Goal: Task Accomplishment & Management: Manage account settings

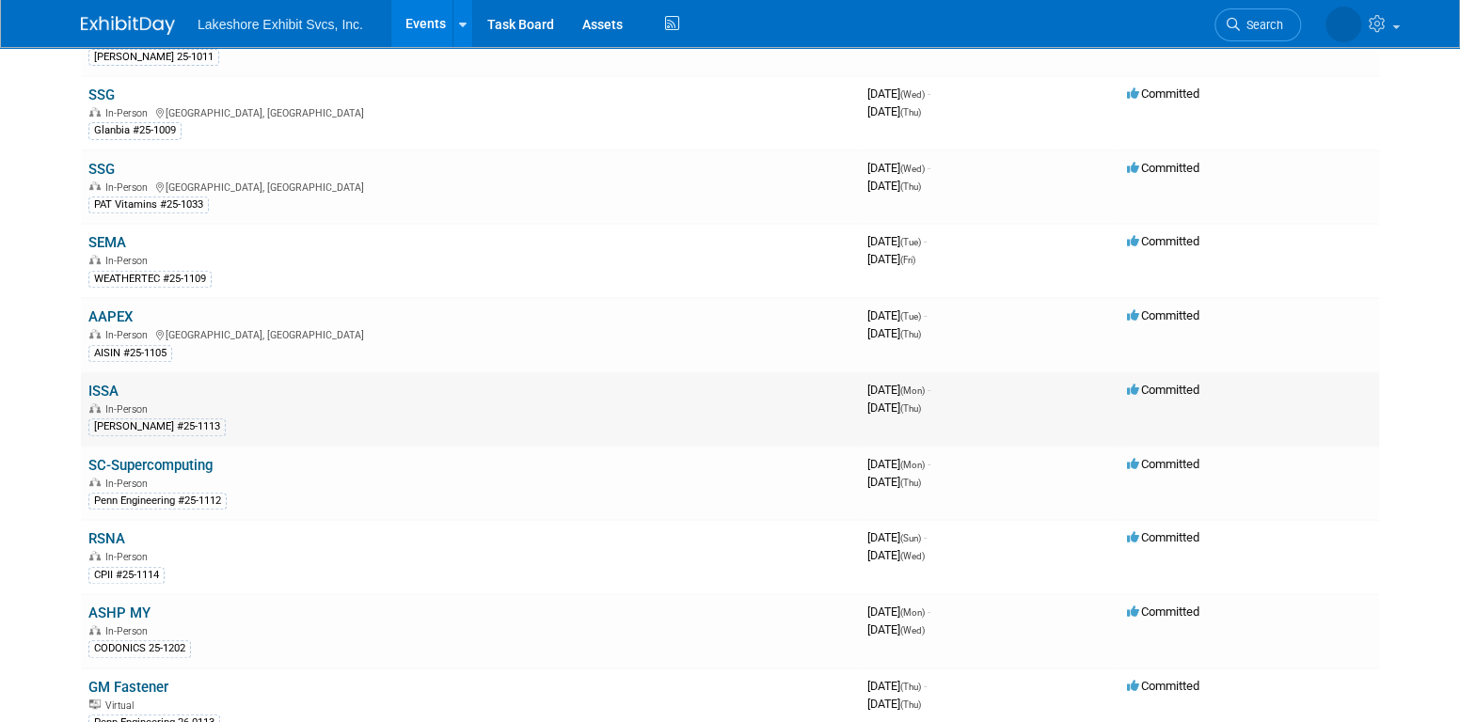
scroll to position [470, 0]
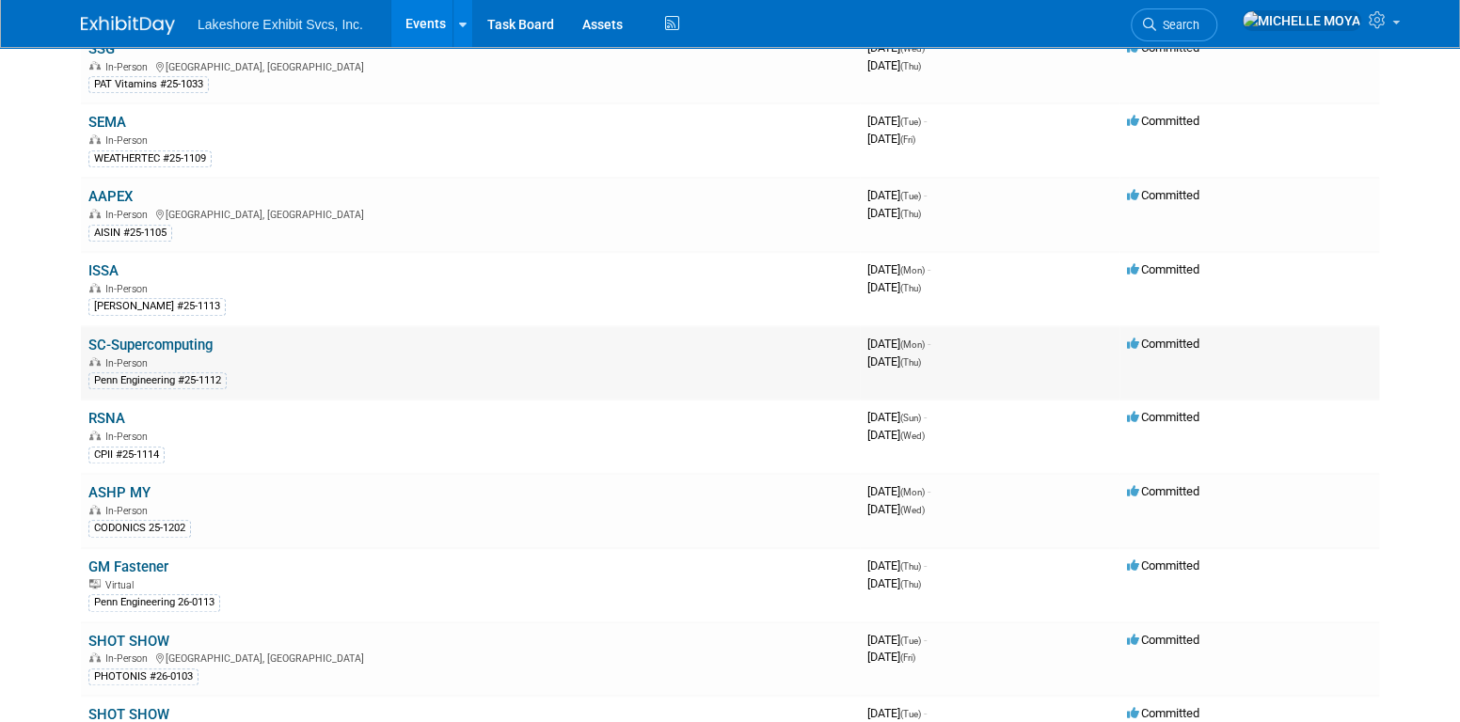
click at [205, 340] on link "SC-Supercomputing" at bounding box center [150, 345] width 124 height 17
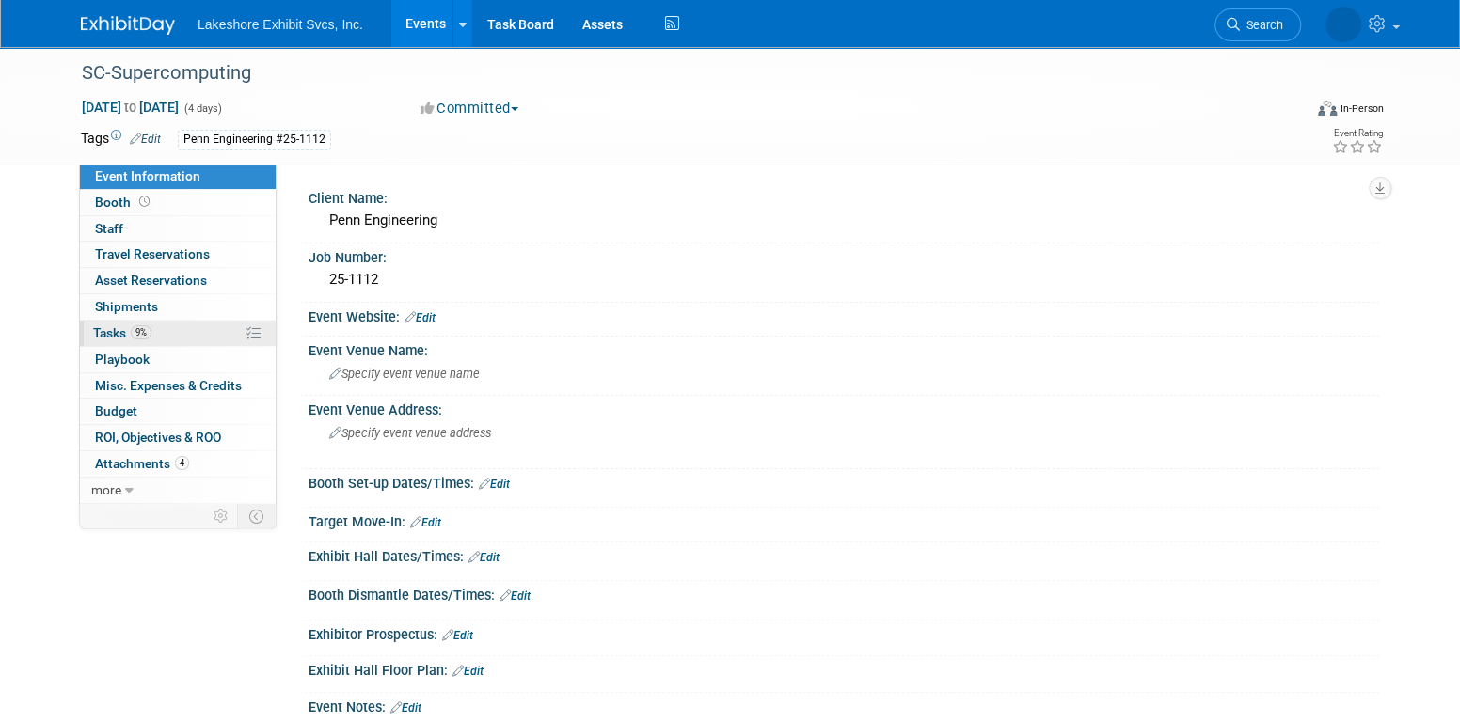
click at [205, 340] on link "9% Tasks 9%" at bounding box center [178, 333] width 196 height 25
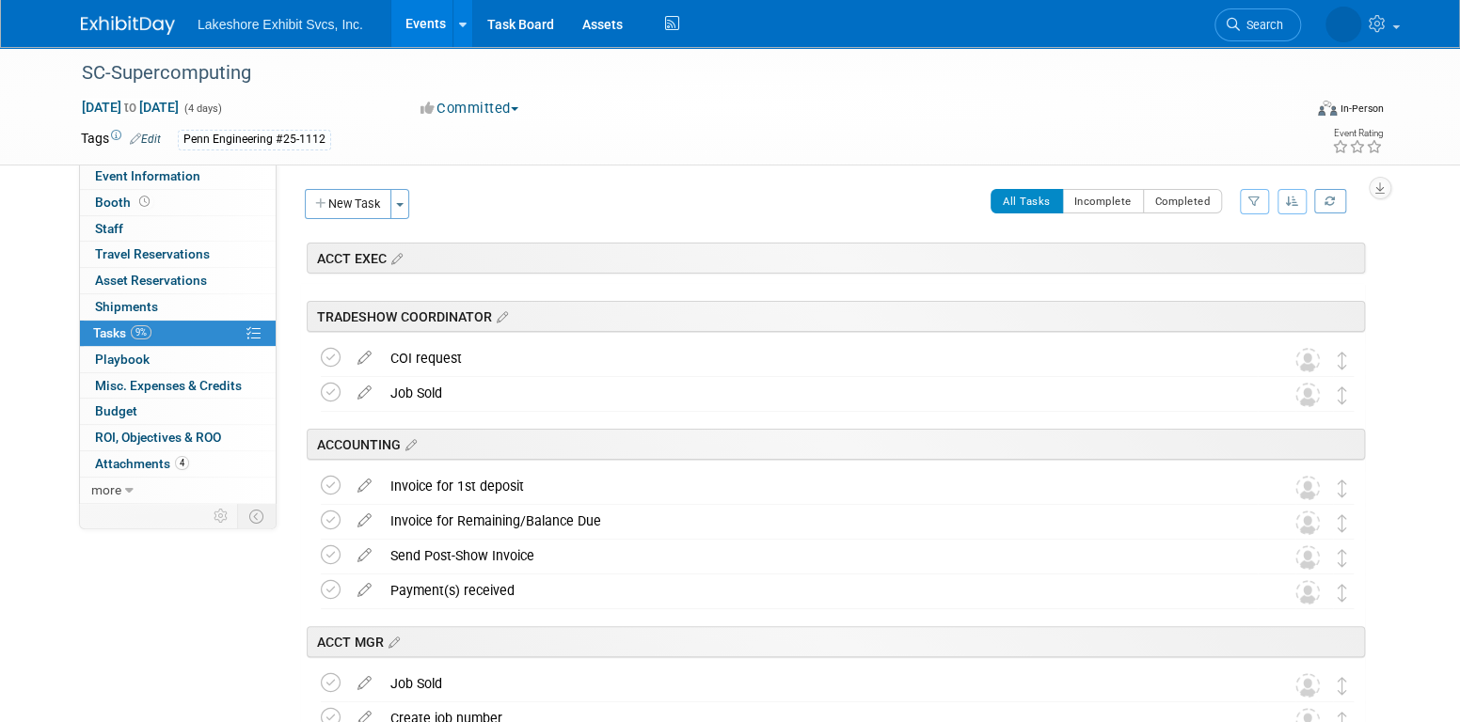
click at [1244, 203] on button "button" at bounding box center [1254, 201] width 29 height 25
click at [1220, 272] on select "-- Select Assignee -- All unassigned tasks Assigned to me Amanda Koss Dave Desa…" at bounding box center [1175, 261] width 155 height 26
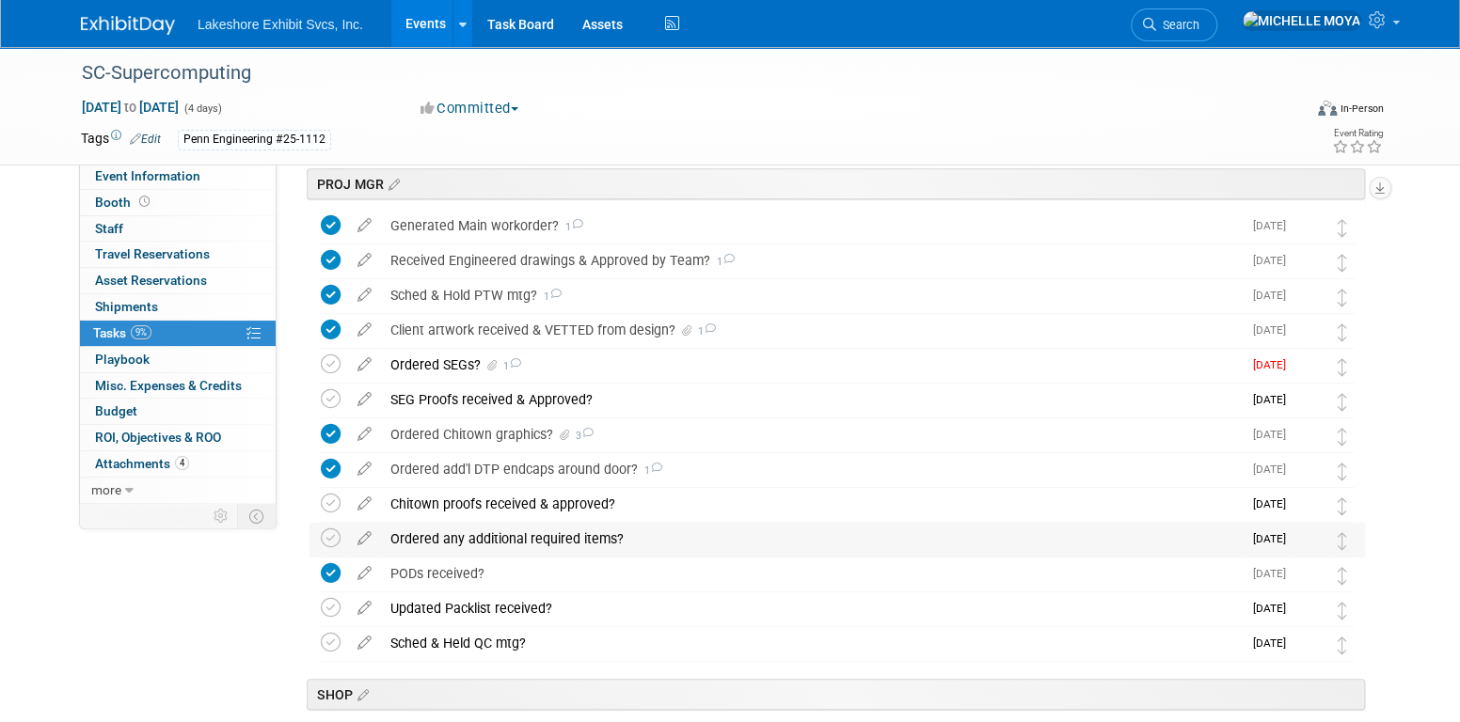
scroll to position [470, 0]
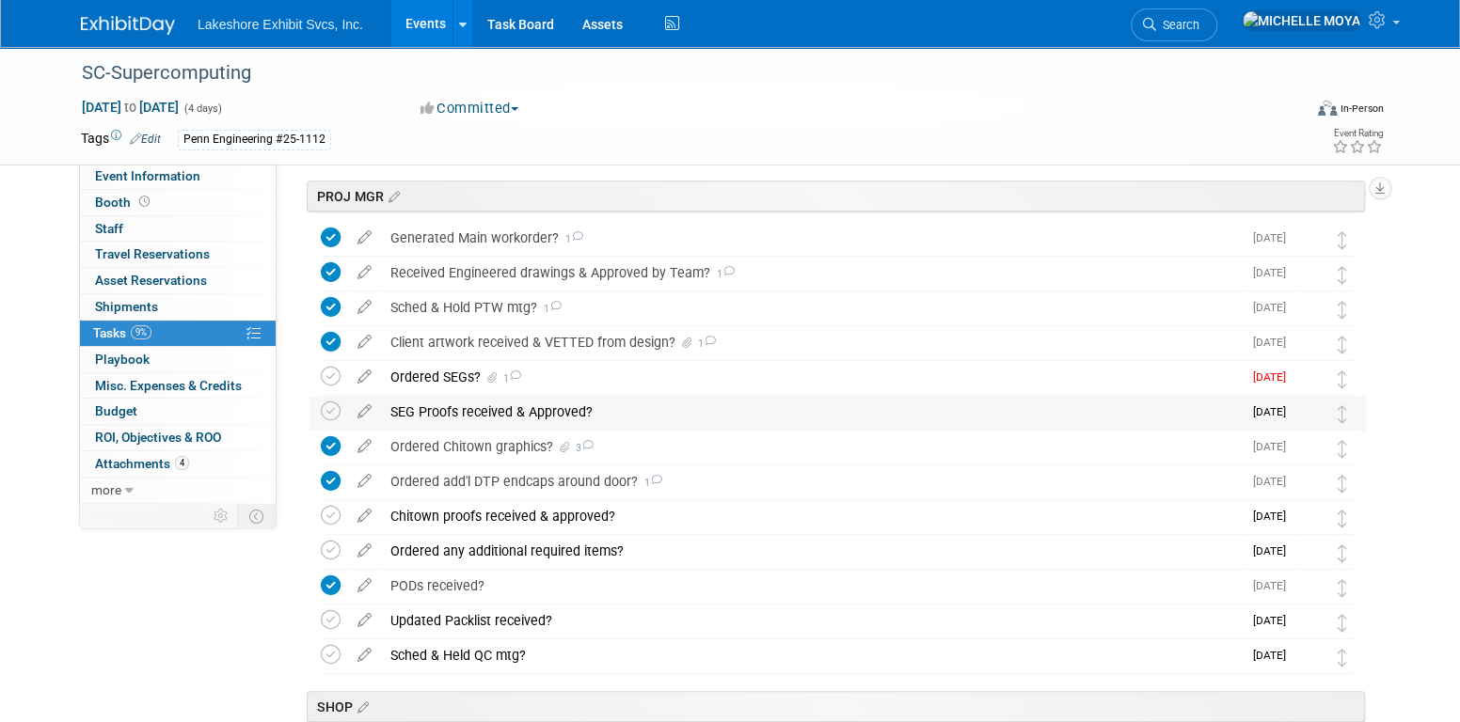
click at [492, 415] on div "SEG Proofs received & Approved?" at bounding box center [811, 412] width 861 height 32
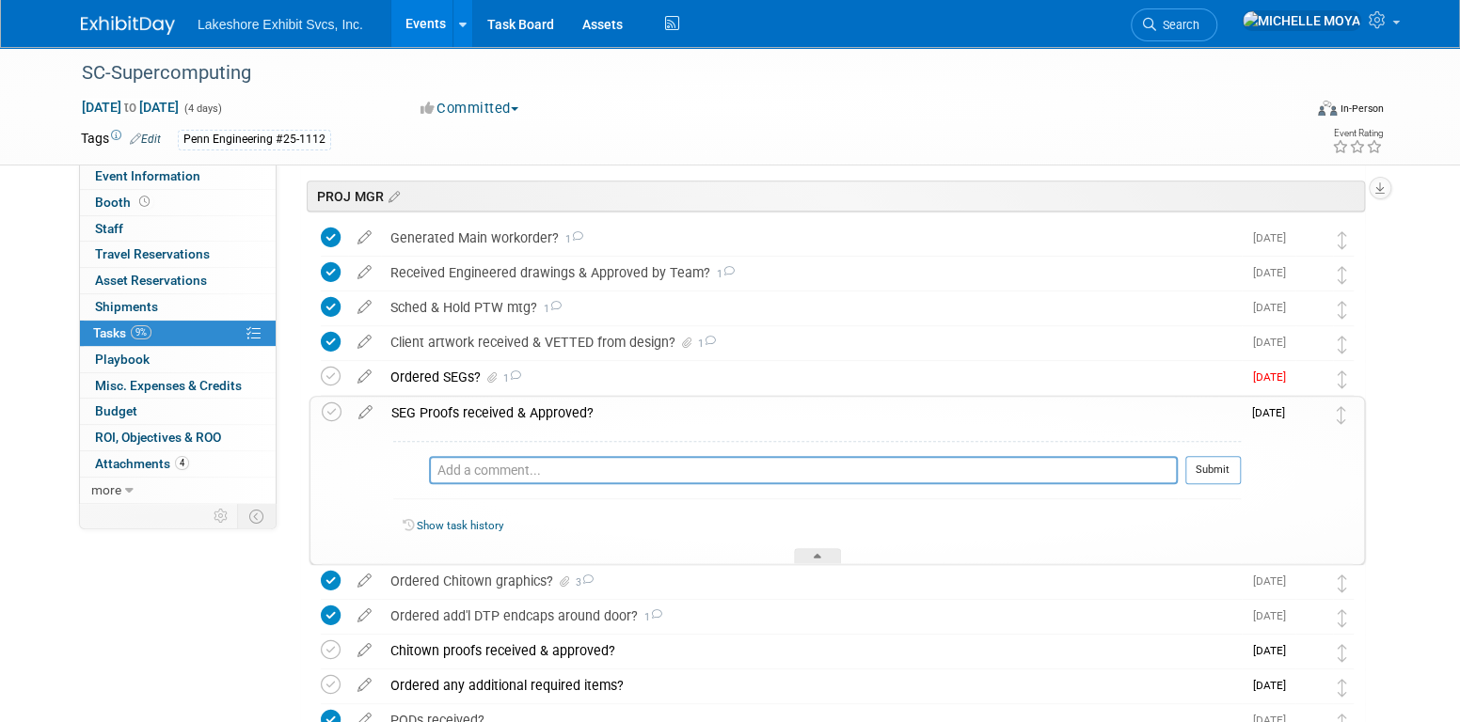
click at [492, 414] on div "SEG Proofs received & Approved?" at bounding box center [811, 413] width 859 height 32
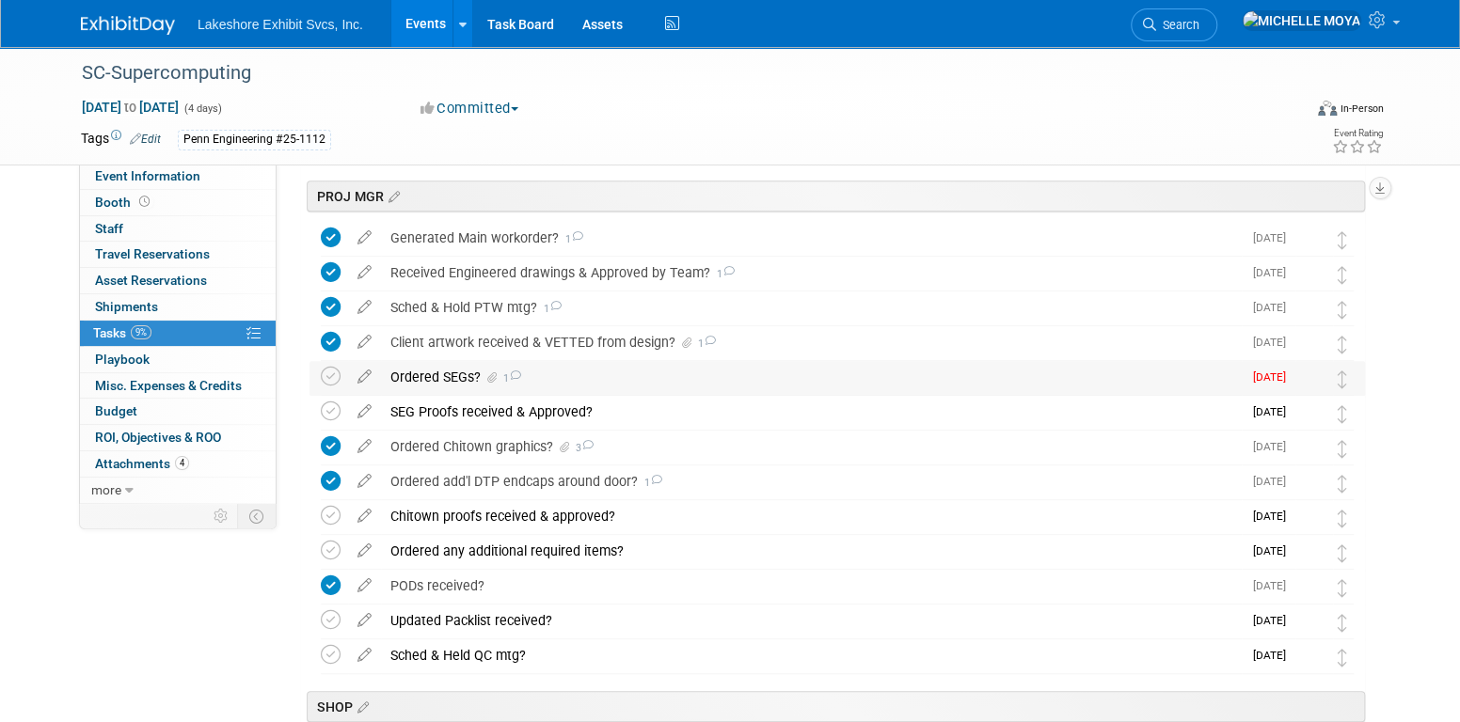
click at [395, 374] on div "Ordered SEGs? 1" at bounding box center [811, 377] width 861 height 32
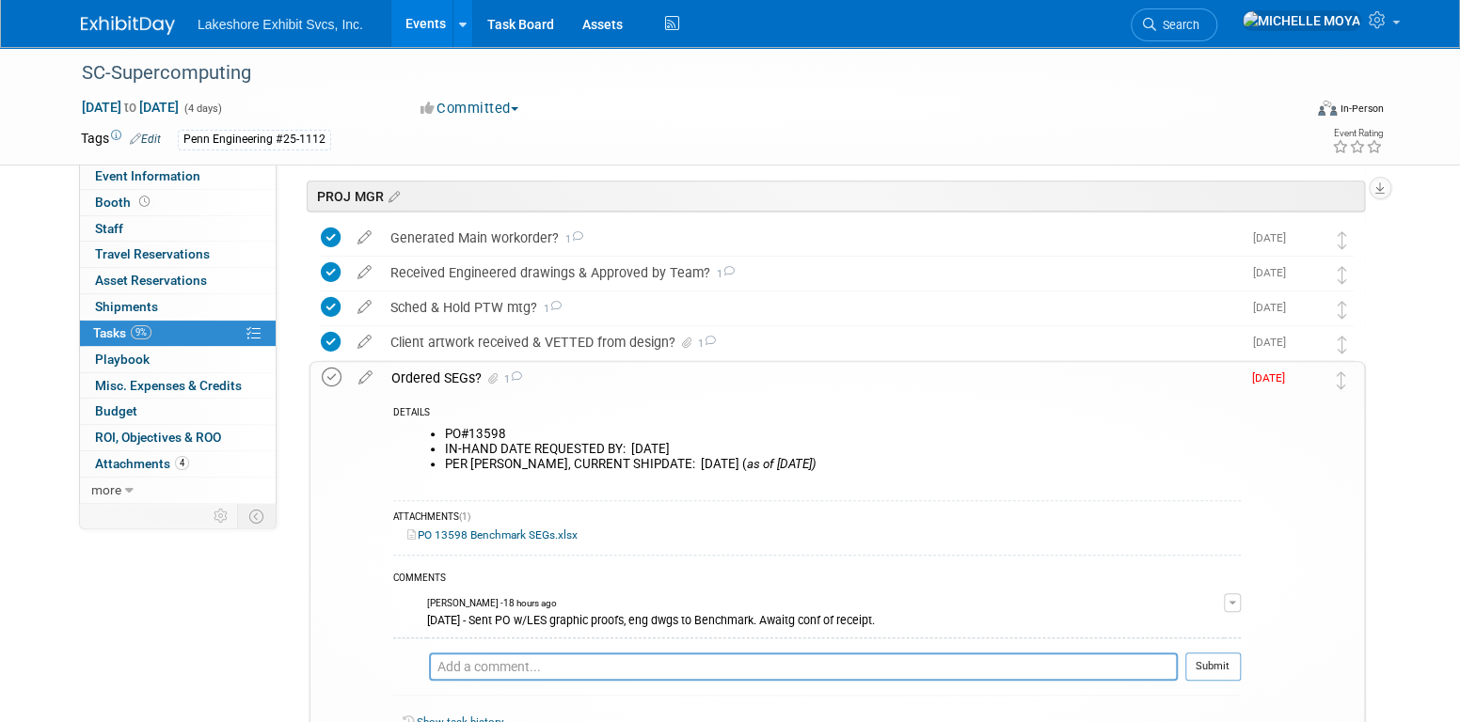
click at [339, 370] on icon at bounding box center [332, 378] width 20 height 20
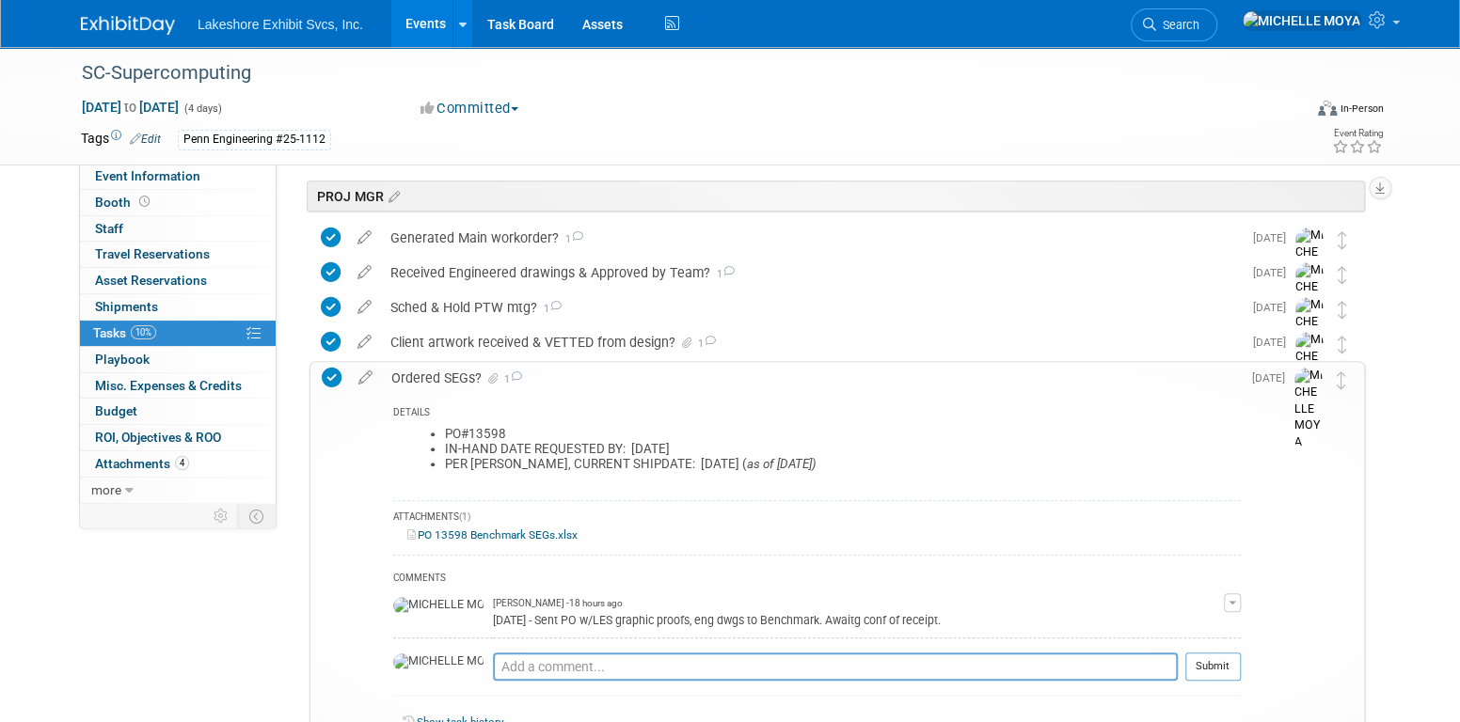
click at [1238, 600] on button "button" at bounding box center [1232, 602] width 17 height 19
click at [1205, 625] on link "Edit Comment" at bounding box center [1165, 630] width 149 height 26
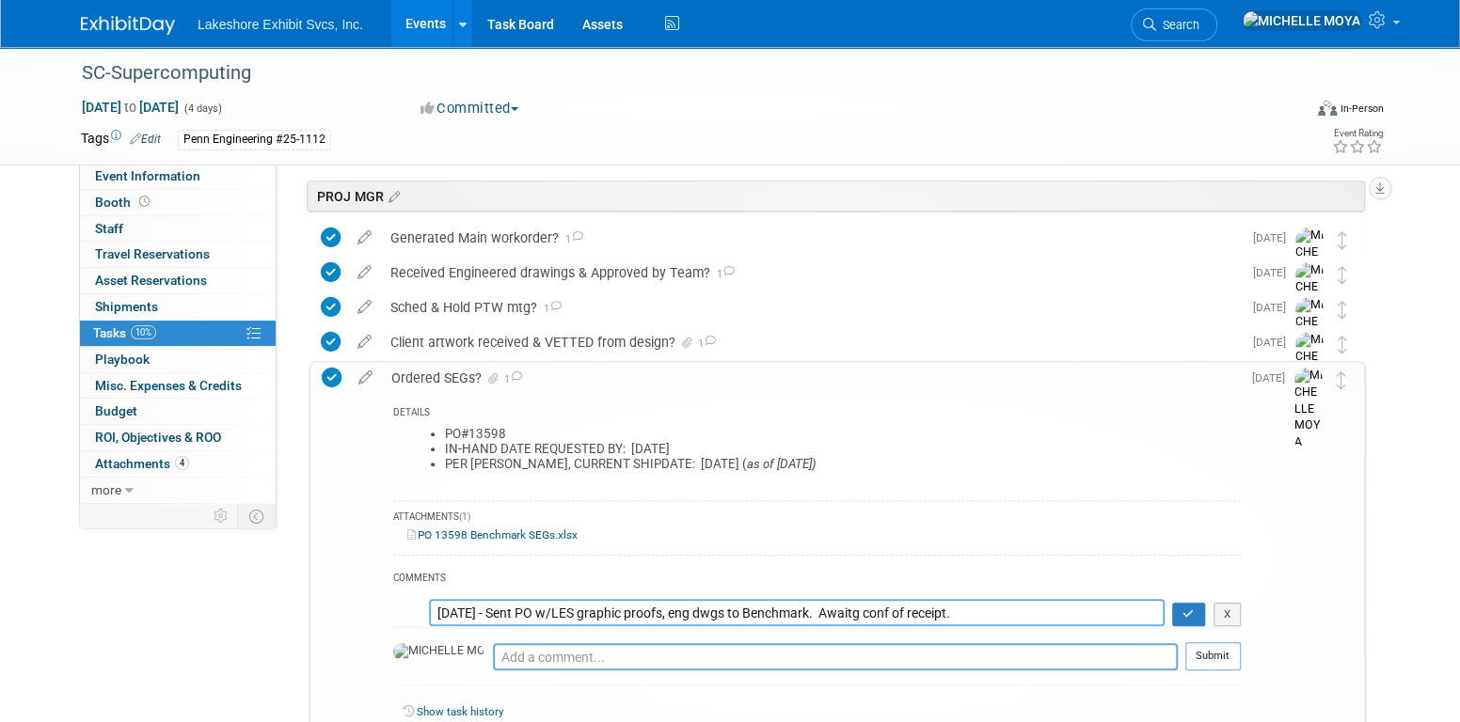
drag, startPoint x: 924, startPoint y: 606, endPoint x: 832, endPoint y: 596, distance: 92.6
click at [832, 596] on td "10.13.25 - Sent PO w/LES graphic proofs, eng dwgs to Benchmark. Awaitg conf of …" at bounding box center [816, 609] width 847 height 39
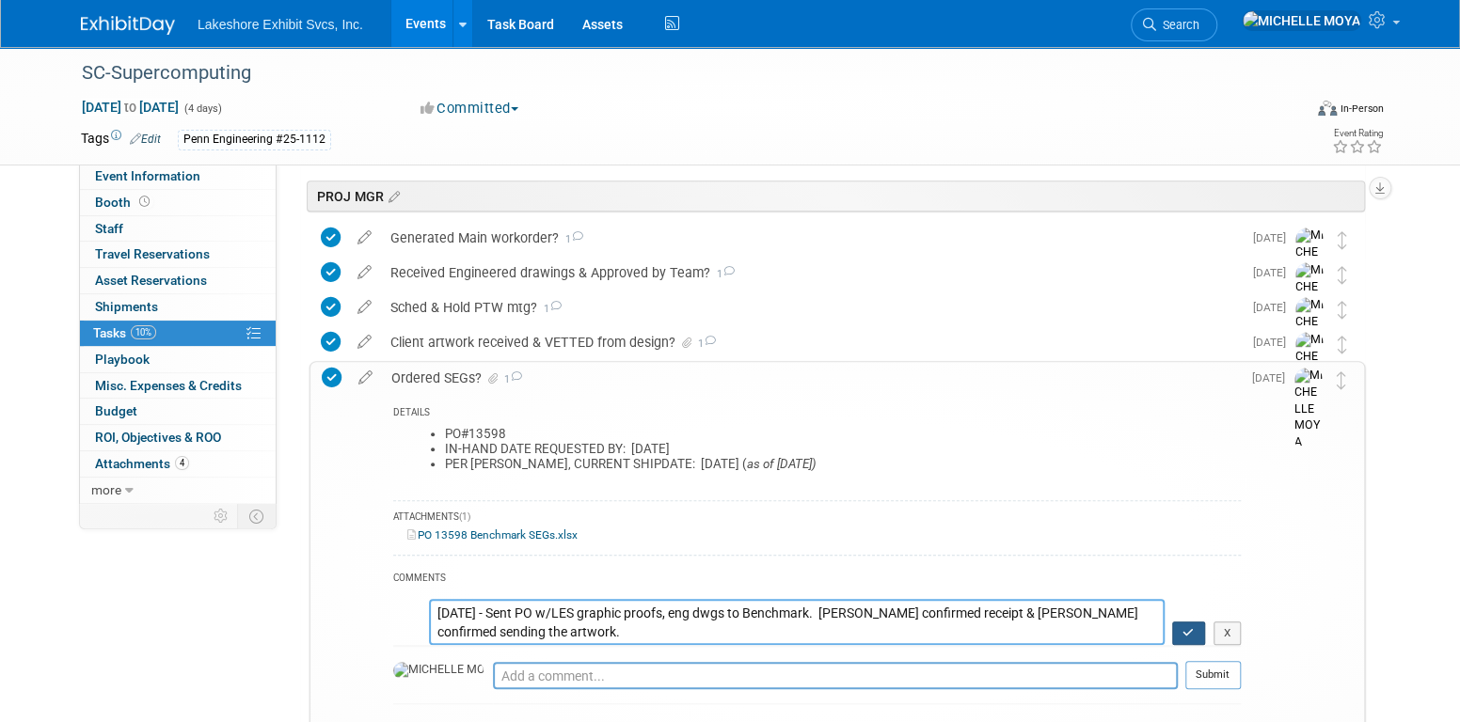
type textarea "10.13.25 - Sent PO w/LES graphic proofs, eng dwgs to Benchmark. Kaitlyn confirm…"
click at [1182, 632] on icon "button" at bounding box center [1188, 632] width 12 height 11
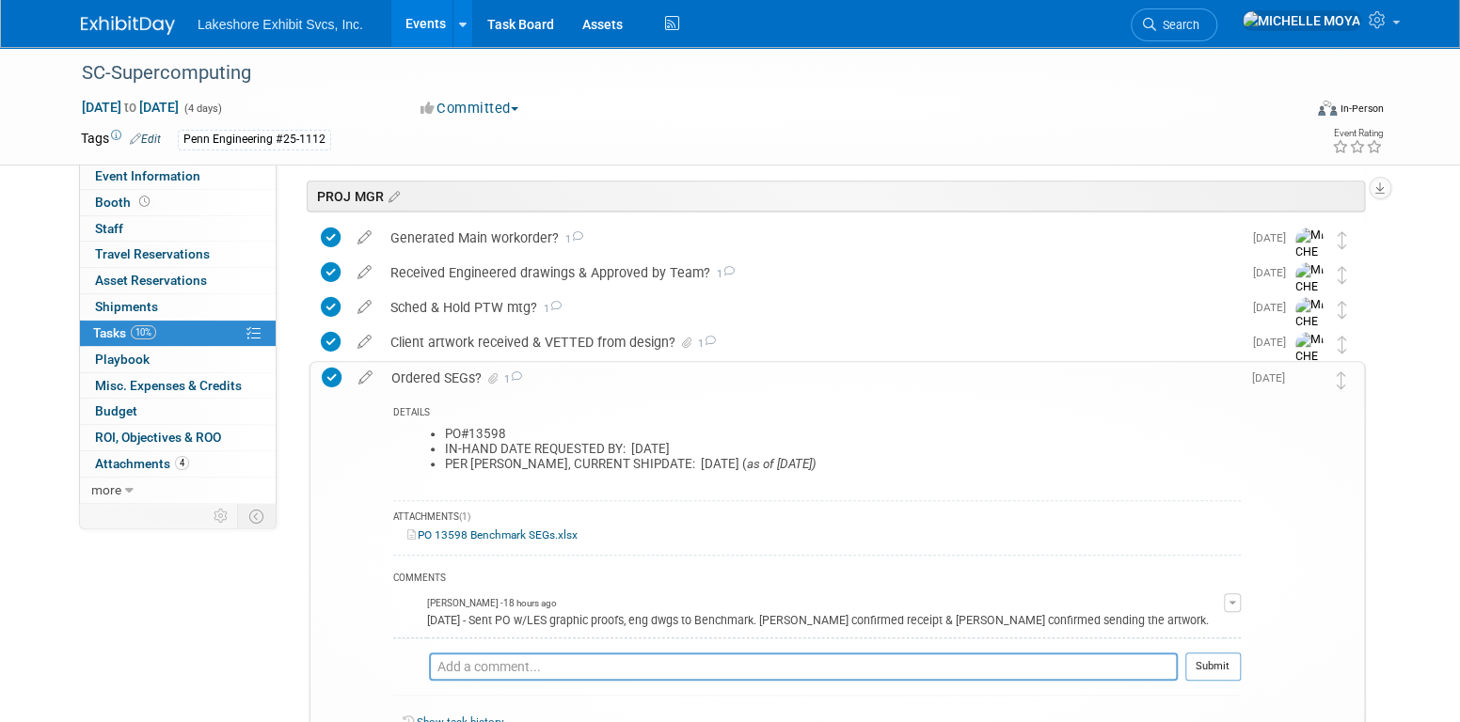
click at [439, 371] on div "Ordered SEGs? 1" at bounding box center [811, 378] width 859 height 32
